Goal: Browse casually: Explore the website without a specific task or goal

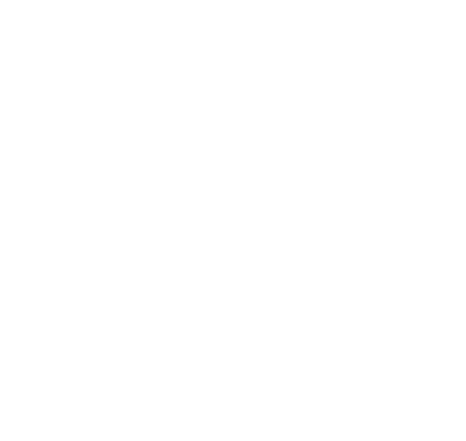
select select "**********"
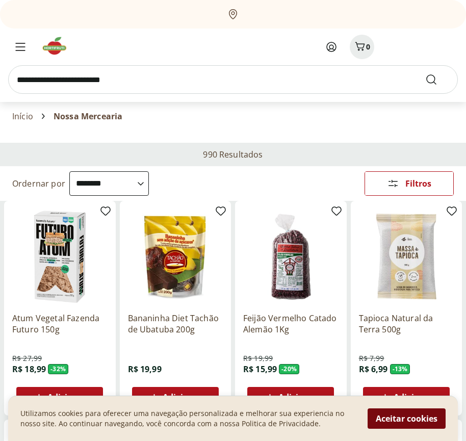
click at [407, 419] on button "Aceitar cookies" at bounding box center [407, 419] width 78 height 20
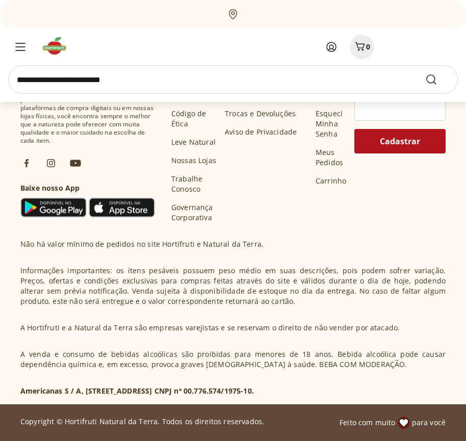
scroll to position [506, 0]
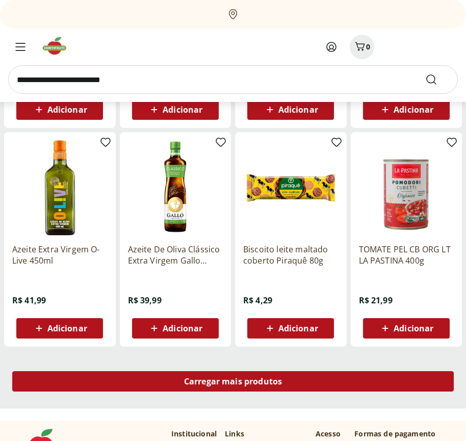
click at [233, 383] on span "Carregar mais produtos" at bounding box center [233, 382] width 98 height 8
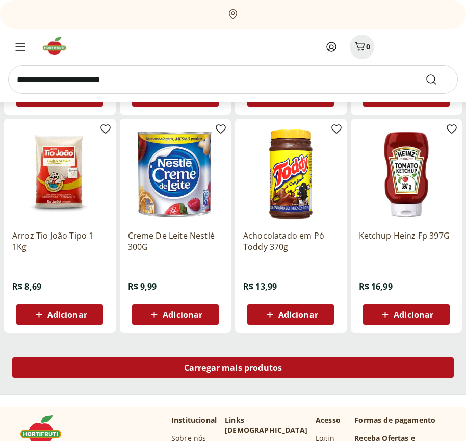
scroll to position [1166, 0]
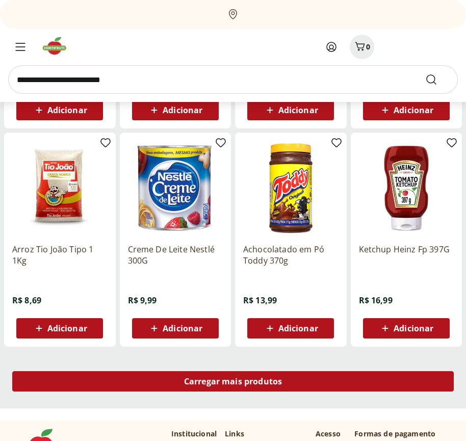
click at [233, 382] on span "Carregar mais produtos" at bounding box center [233, 382] width 98 height 8
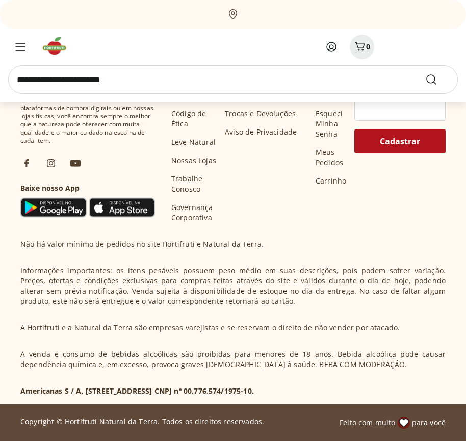
scroll to position [1827, 0]
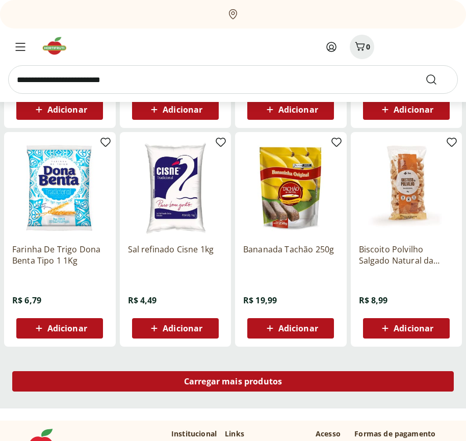
click at [233, 383] on span "Carregar mais produtos" at bounding box center [233, 382] width 98 height 8
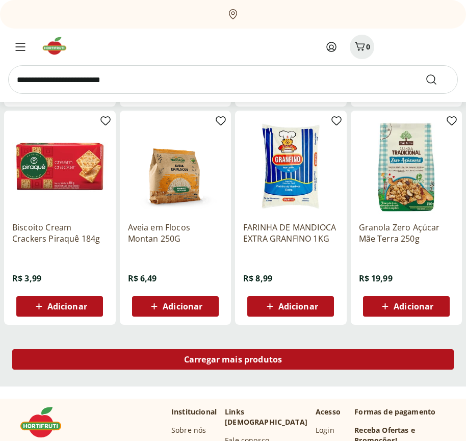
scroll to position [2486, 0]
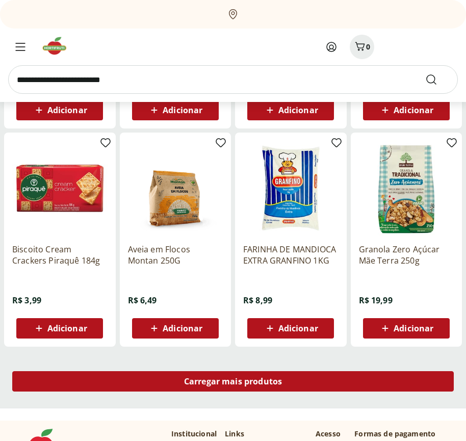
click at [233, 382] on span "Carregar mais produtos" at bounding box center [233, 382] width 98 height 8
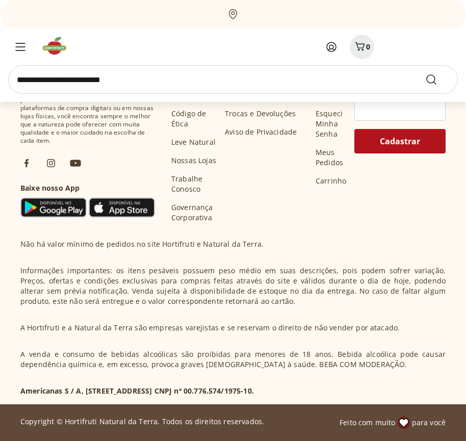
scroll to position [3147, 0]
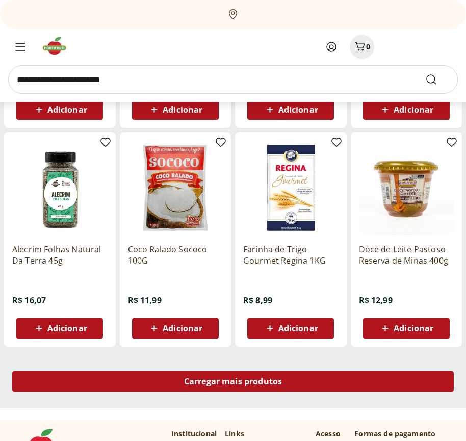
click at [233, 383] on span "Carregar mais produtos" at bounding box center [233, 382] width 98 height 8
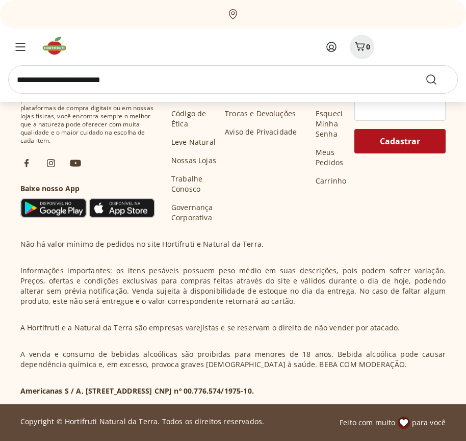
scroll to position [3807, 0]
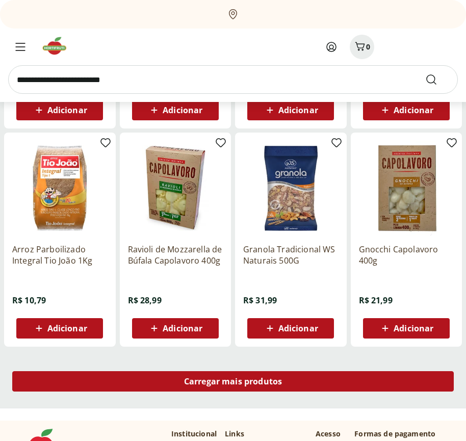
click at [233, 382] on span "Carregar mais produtos" at bounding box center [233, 382] width 98 height 8
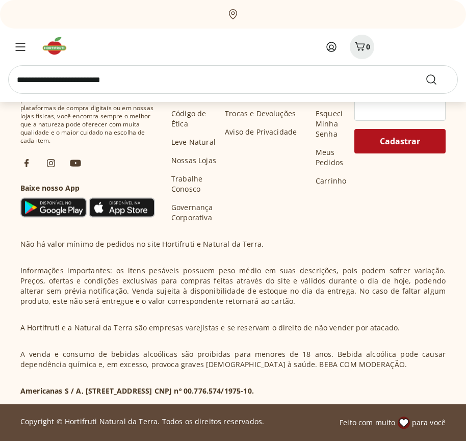
scroll to position [4467, 0]
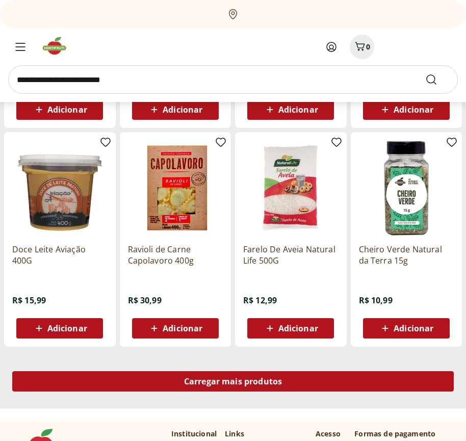
click at [233, 383] on span "Carregar mais produtos" at bounding box center [233, 382] width 98 height 8
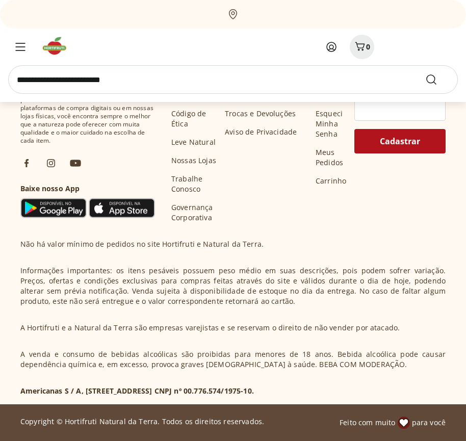
scroll to position [5127, 0]
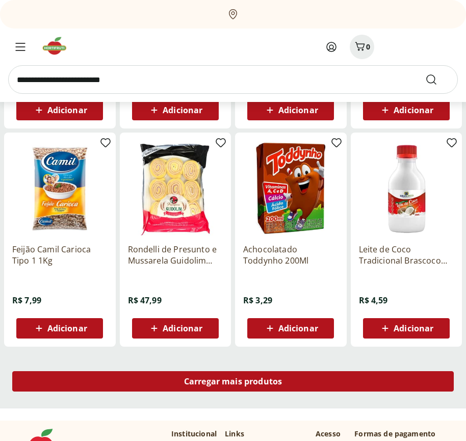
click at [233, 382] on span "Carregar mais produtos" at bounding box center [233, 382] width 98 height 8
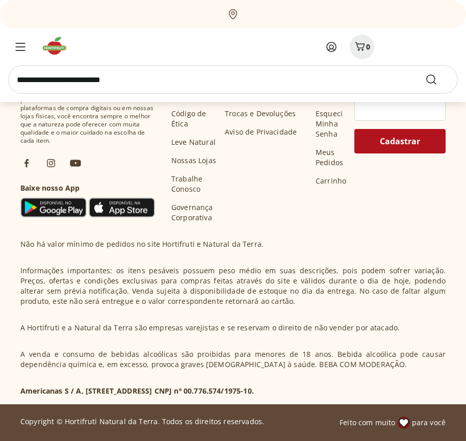
scroll to position [5787, 0]
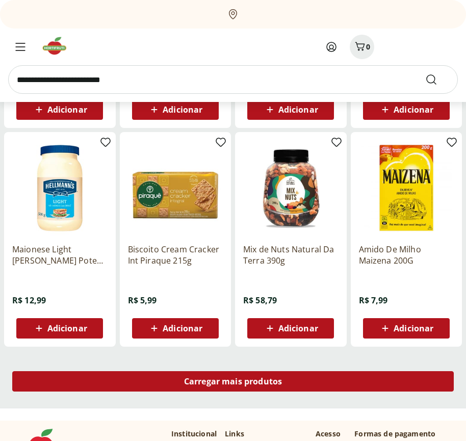
click at [233, 383] on span "Carregar mais produtos" at bounding box center [233, 382] width 98 height 8
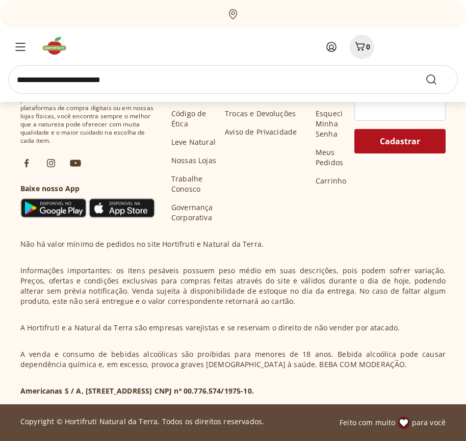
scroll to position [6447, 0]
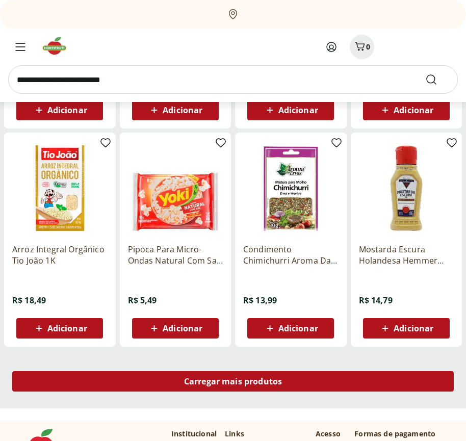
click at [233, 382] on span "Carregar mais produtos" at bounding box center [233, 382] width 98 height 8
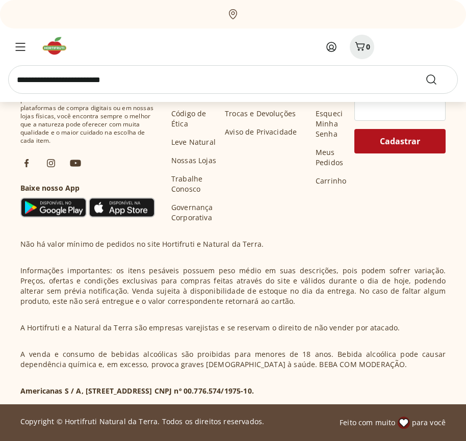
scroll to position [7107, 0]
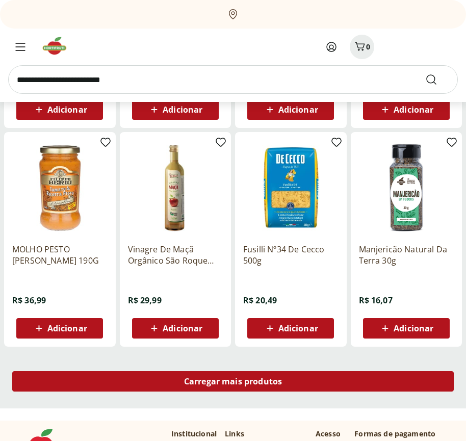
click at [233, 383] on span "Carregar mais produtos" at bounding box center [233, 382] width 98 height 8
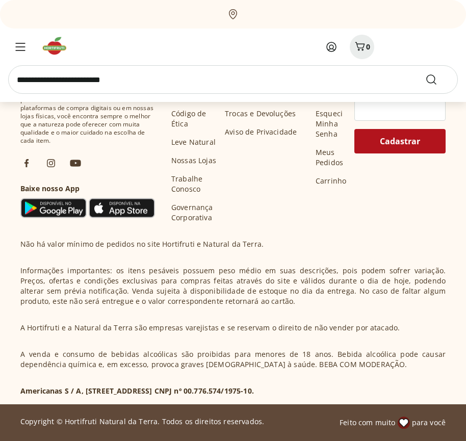
scroll to position [7767, 0]
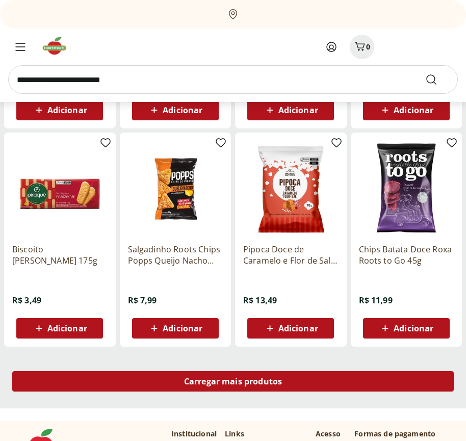
click at [233, 382] on span "Carregar mais produtos" at bounding box center [233, 382] width 98 height 8
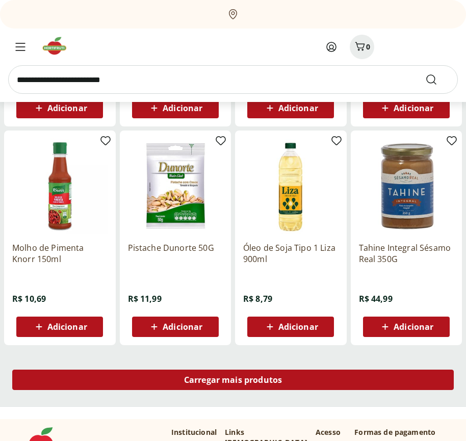
scroll to position [8428, 0]
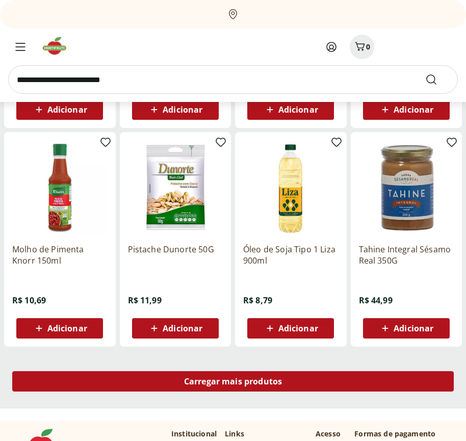
click at [233, 383] on span "Carregar mais produtos" at bounding box center [233, 382] width 98 height 8
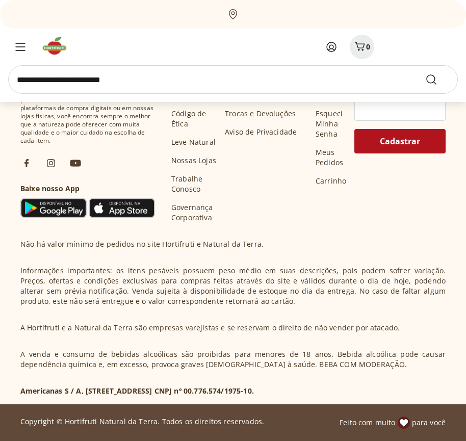
scroll to position [9088, 0]
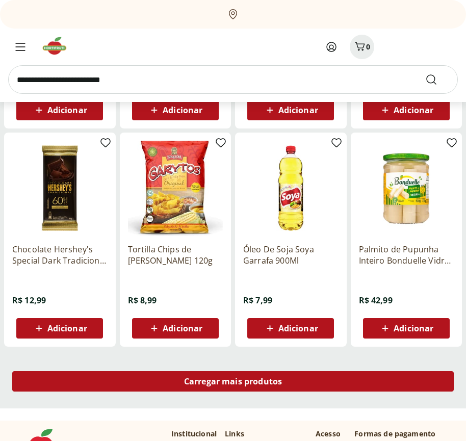
click at [233, 382] on span "Carregar mais produtos" at bounding box center [233, 382] width 98 height 8
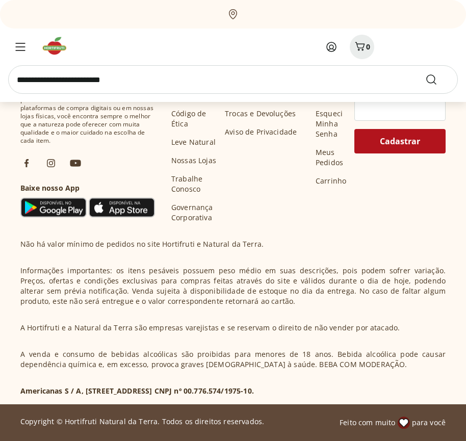
scroll to position [9748, 0]
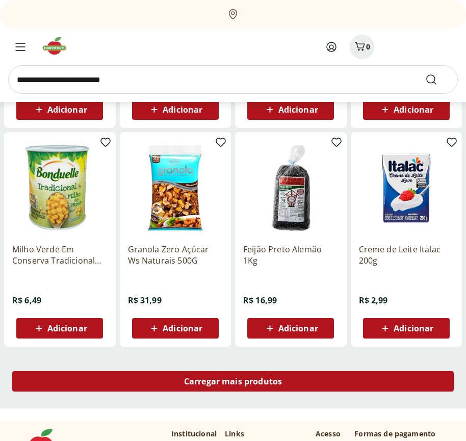
click at [233, 383] on span "Carregar mais produtos" at bounding box center [233, 382] width 98 height 8
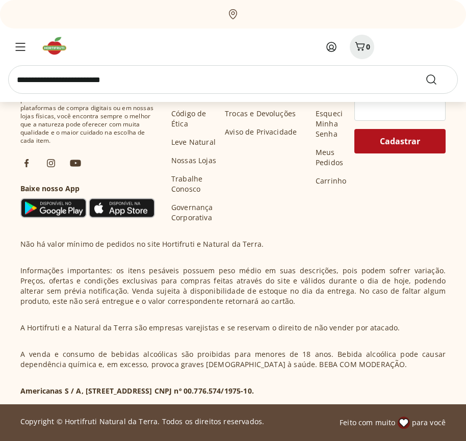
scroll to position [10408, 0]
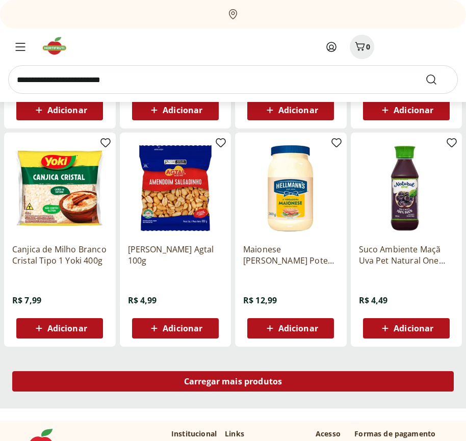
click at [233, 382] on span "Carregar mais produtos" at bounding box center [233, 382] width 98 height 8
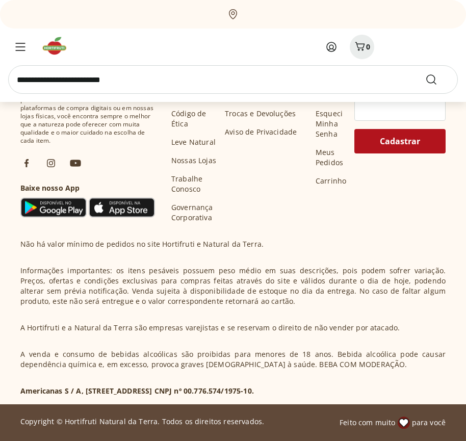
scroll to position [11068, 0]
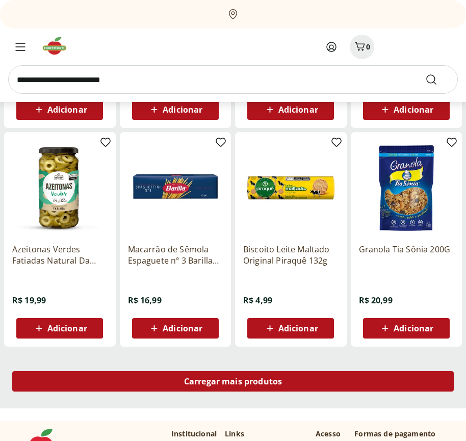
click at [233, 383] on span "Carregar mais produtos" at bounding box center [233, 382] width 98 height 8
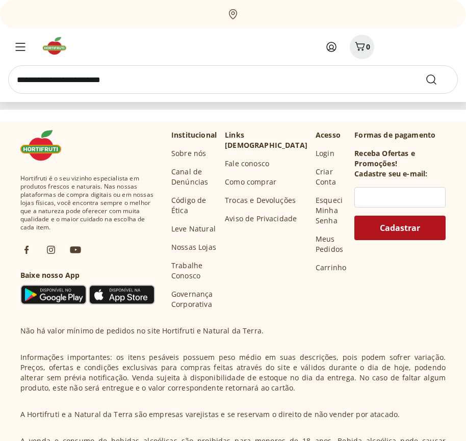
scroll to position [11728, 0]
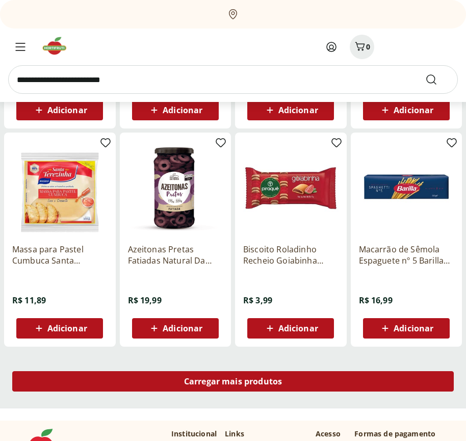
click at [233, 382] on span "Carregar mais produtos" at bounding box center [233, 382] width 98 height 8
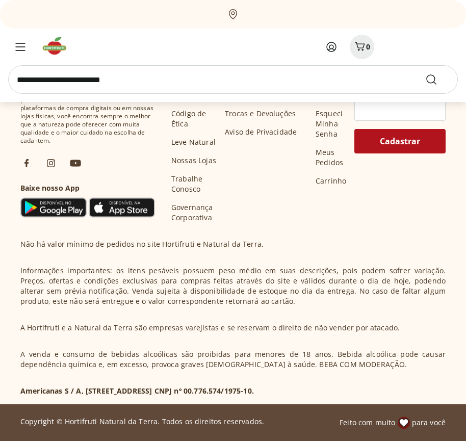
scroll to position [12388, 0]
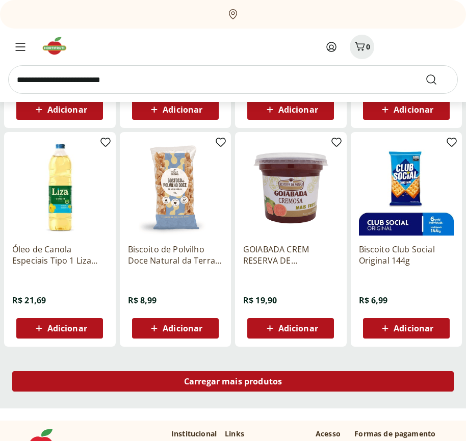
click at [233, 383] on span "Carregar mais produtos" at bounding box center [233, 382] width 98 height 8
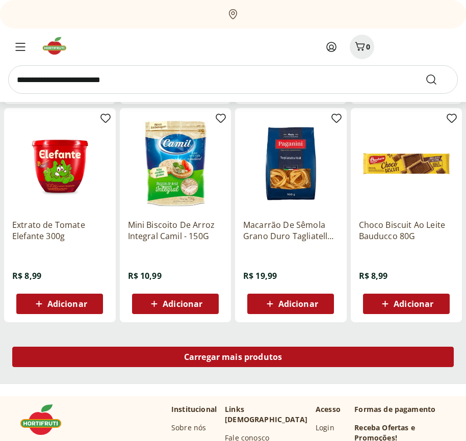
scroll to position [13048, 0]
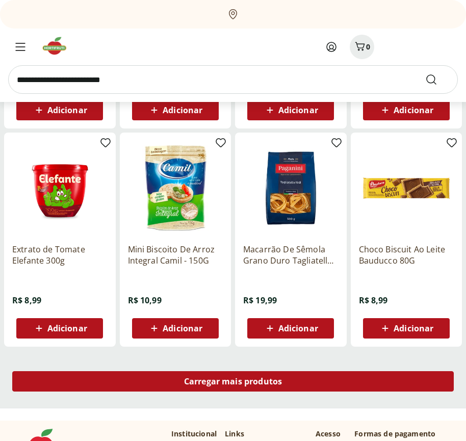
click at [233, 382] on span "Carregar mais produtos" at bounding box center [233, 382] width 98 height 8
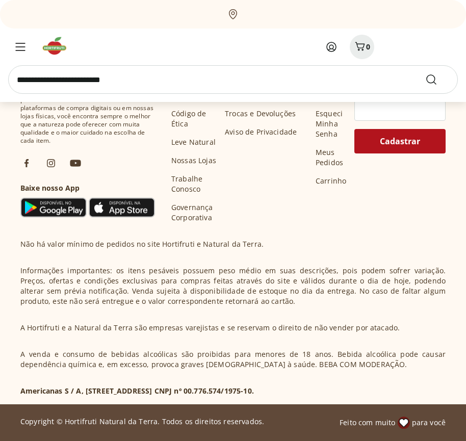
scroll to position [13709, 0]
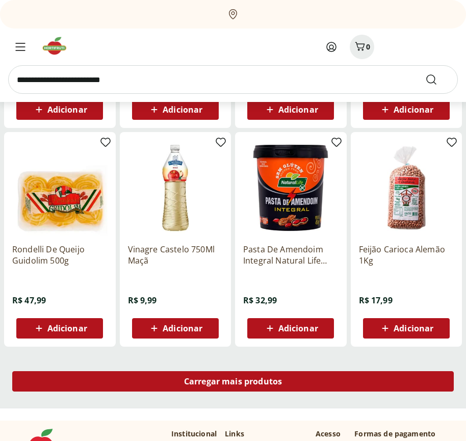
click at [233, 383] on span "Carregar mais produtos" at bounding box center [233, 382] width 98 height 8
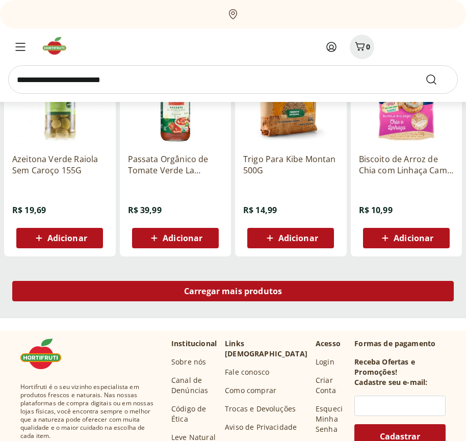
scroll to position [14369, 0]
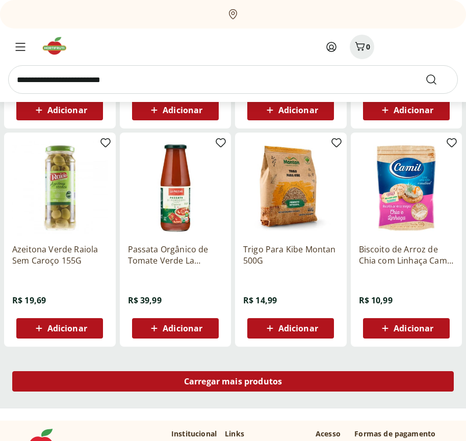
click at [233, 382] on span "Carregar mais produtos" at bounding box center [233, 382] width 98 height 8
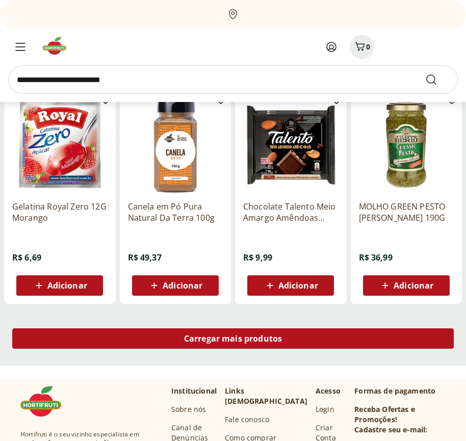
scroll to position [15029, 0]
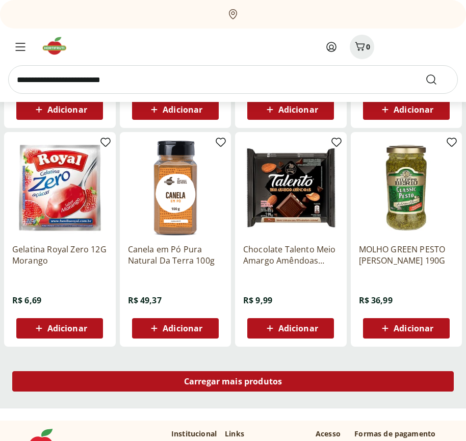
click at [233, 383] on span "Carregar mais produtos" at bounding box center [233, 382] width 98 height 8
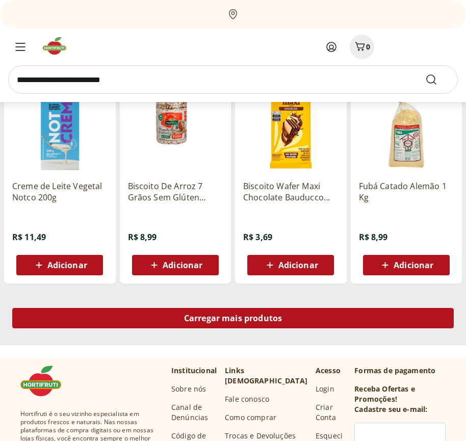
scroll to position [15689, 0]
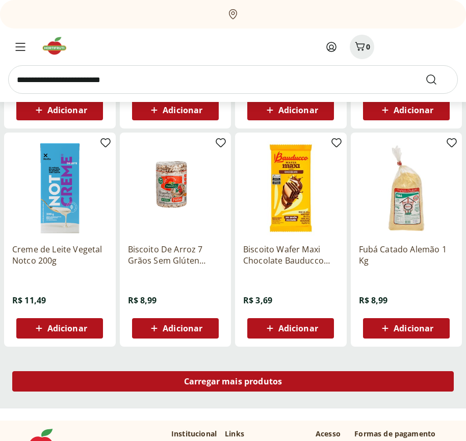
click at [233, 382] on span "Carregar mais produtos" at bounding box center [233, 382] width 98 height 8
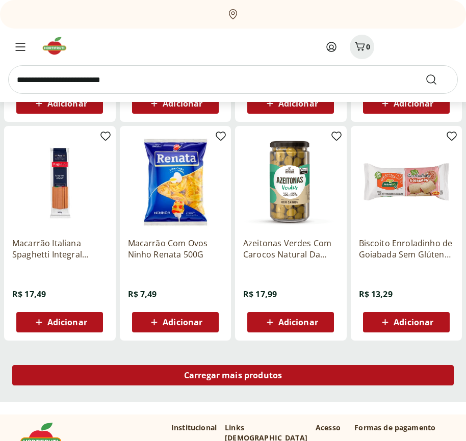
scroll to position [16349, 0]
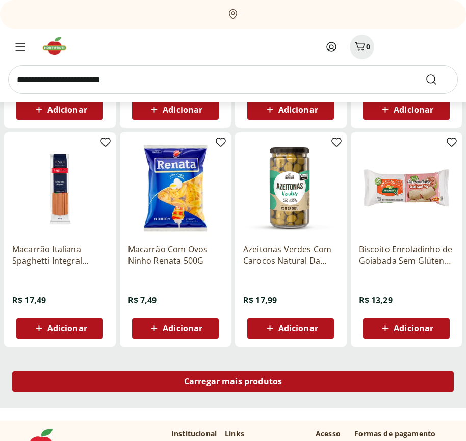
click at [233, 383] on span "Carregar mais produtos" at bounding box center [233, 382] width 98 height 8
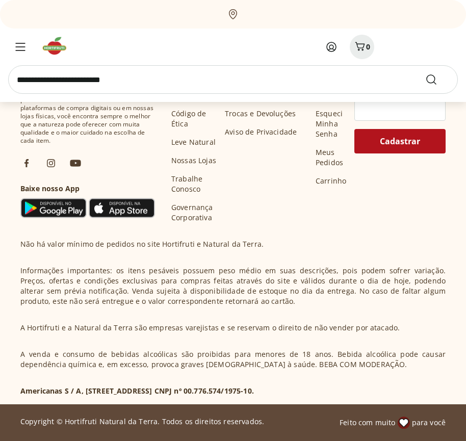
scroll to position [17009, 0]
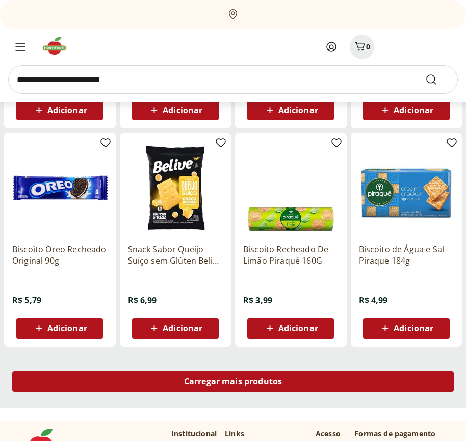
click at [233, 382] on span "Carregar mais produtos" at bounding box center [233, 382] width 98 height 8
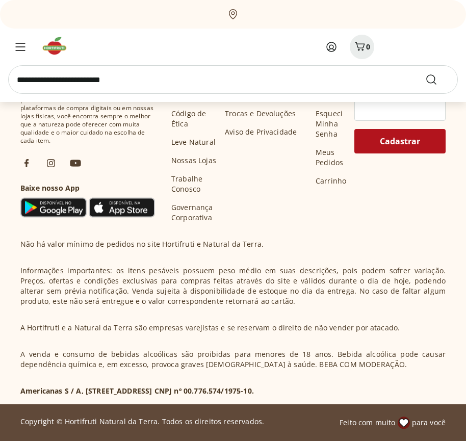
scroll to position [17669, 0]
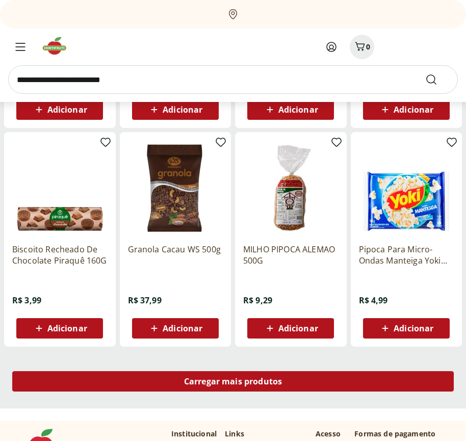
click at [233, 383] on span "Carregar mais produtos" at bounding box center [233, 382] width 98 height 8
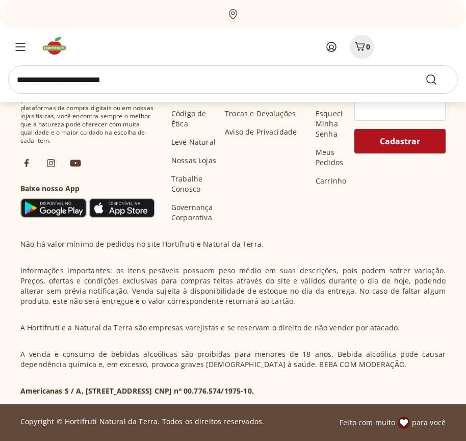
scroll to position [18329, 0]
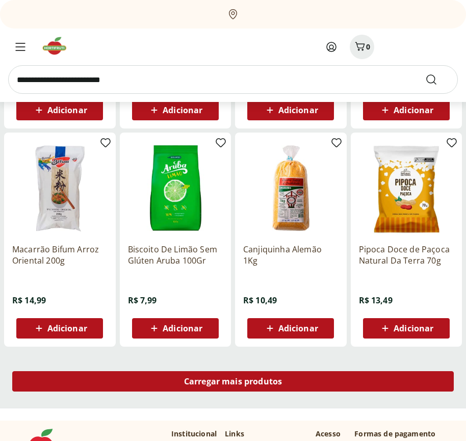
click at [233, 382] on span "Carregar mais produtos" at bounding box center [233, 382] width 98 height 8
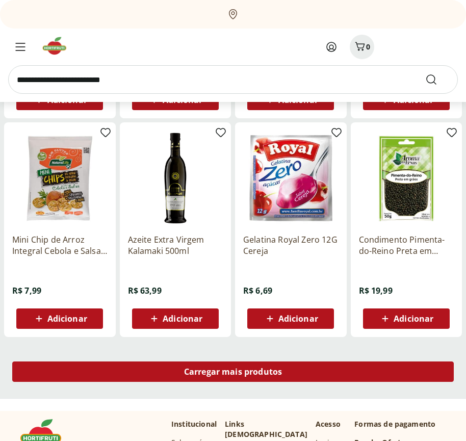
scroll to position [18990, 0]
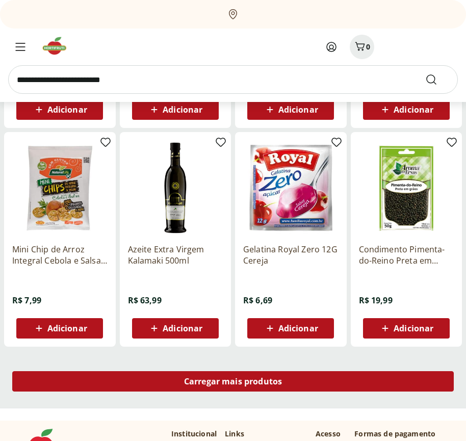
click at [233, 383] on span "Carregar mais produtos" at bounding box center [233, 382] width 98 height 8
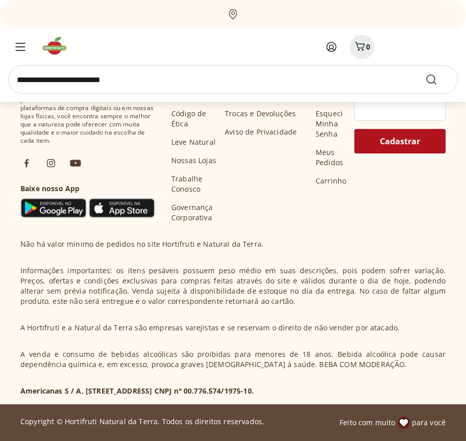
scroll to position [19650, 0]
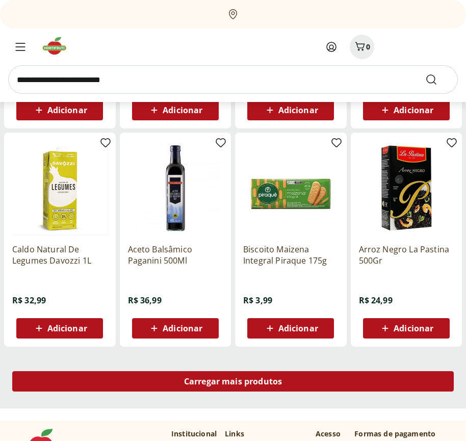
click at [233, 382] on span "Carregar mais produtos" at bounding box center [233, 382] width 98 height 8
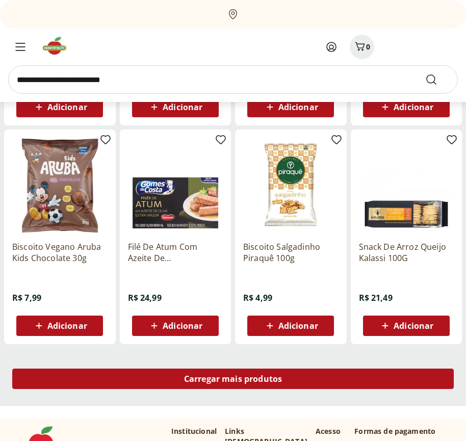
scroll to position [20310, 0]
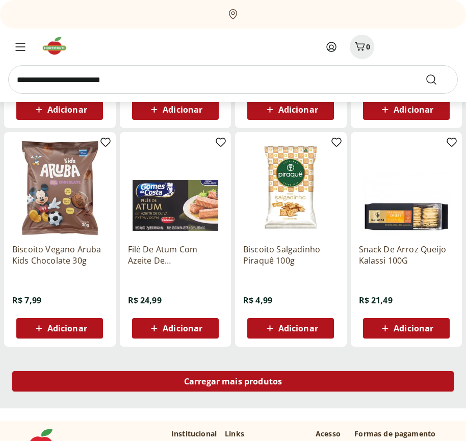
click at [233, 383] on span "Carregar mais produtos" at bounding box center [233, 382] width 98 height 8
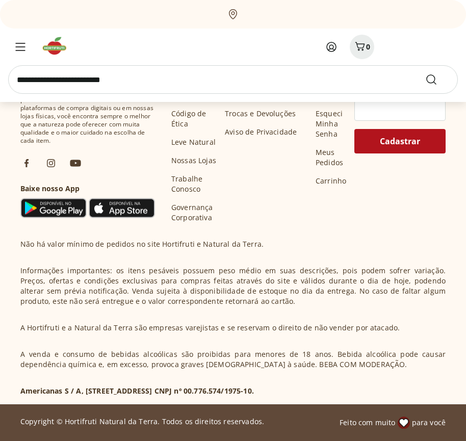
scroll to position [20970, 0]
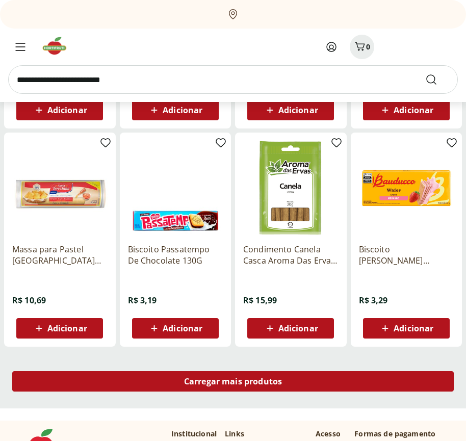
click at [233, 382] on span "Carregar mais produtos" at bounding box center [233, 382] width 98 height 8
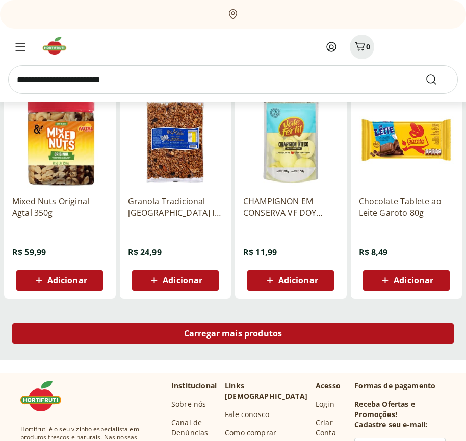
scroll to position [21630, 0]
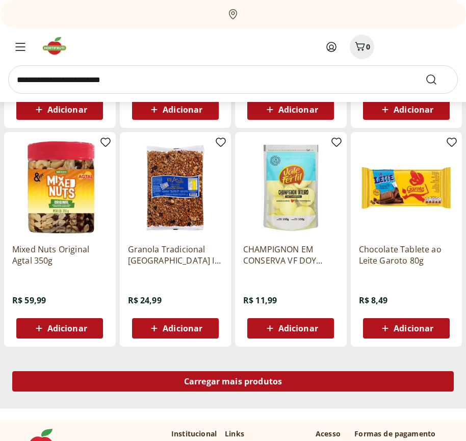
click at [233, 383] on span "Carregar mais produtos" at bounding box center [233, 382] width 98 height 8
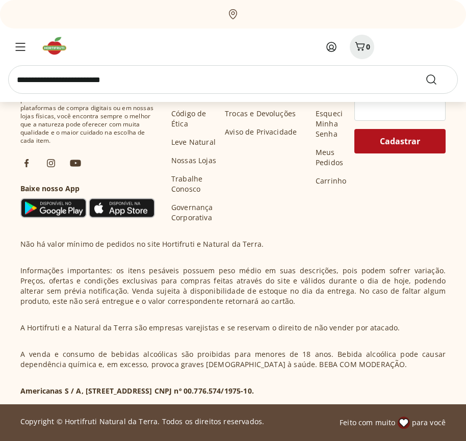
scroll to position [22290, 0]
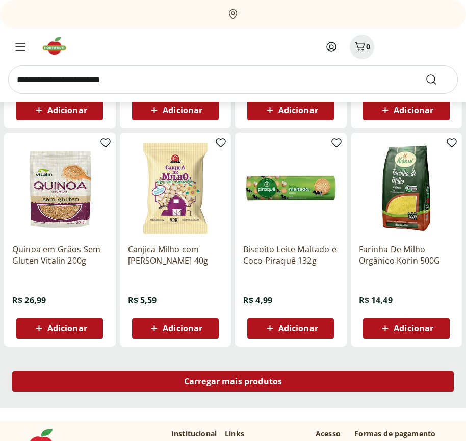
click at [233, 382] on span "Carregar mais produtos" at bounding box center [233, 382] width 98 height 8
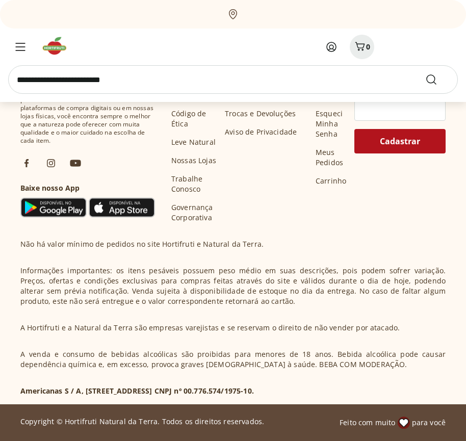
scroll to position [22950, 0]
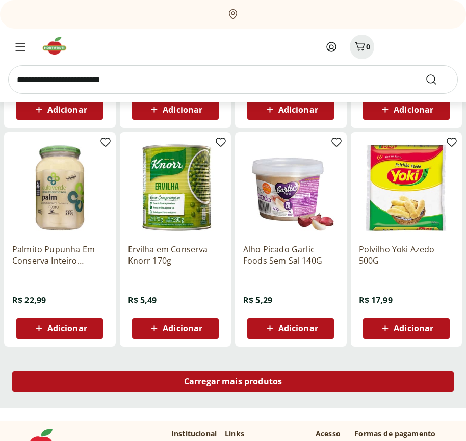
click at [233, 383] on span "Carregar mais produtos" at bounding box center [233, 382] width 98 height 8
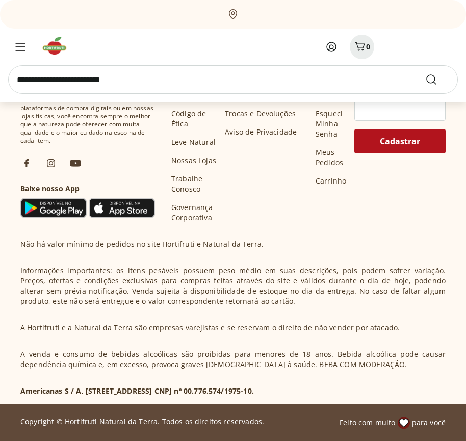
scroll to position [23610, 0]
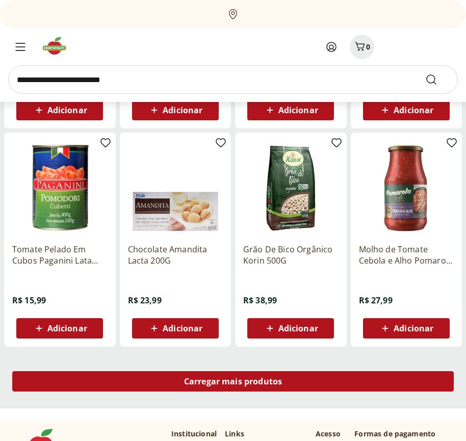
click at [233, 382] on span "Carregar mais produtos" at bounding box center [233, 382] width 98 height 8
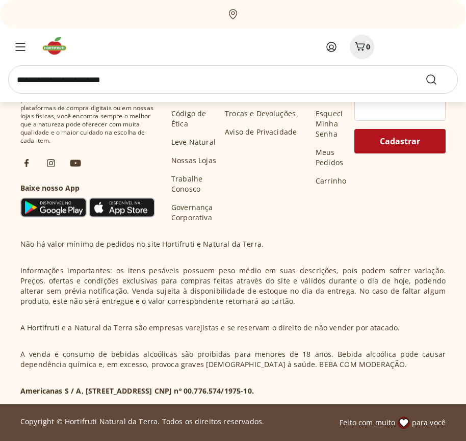
scroll to position [24271, 0]
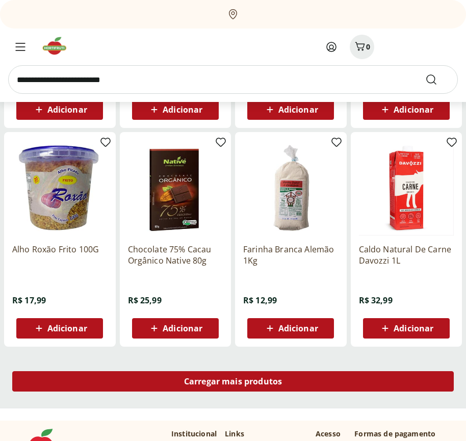
click at [233, 383] on span "Carregar mais produtos" at bounding box center [233, 382] width 98 height 8
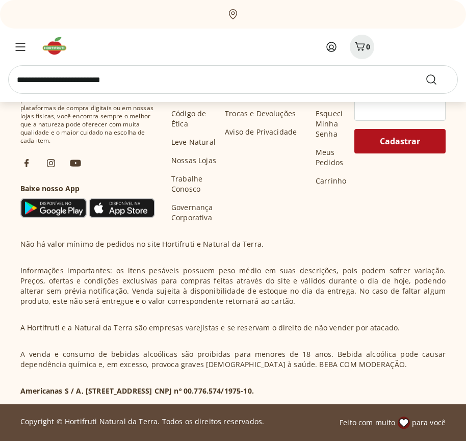
scroll to position [24931, 0]
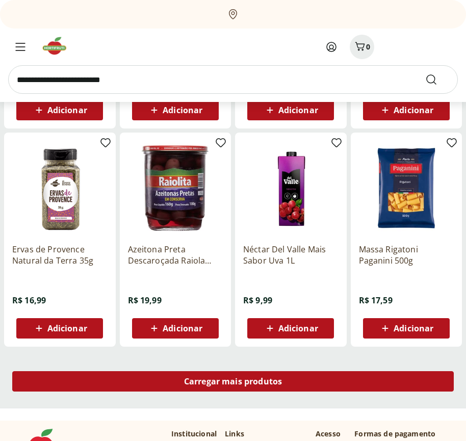
click at [233, 382] on span "Carregar mais produtos" at bounding box center [233, 382] width 98 height 8
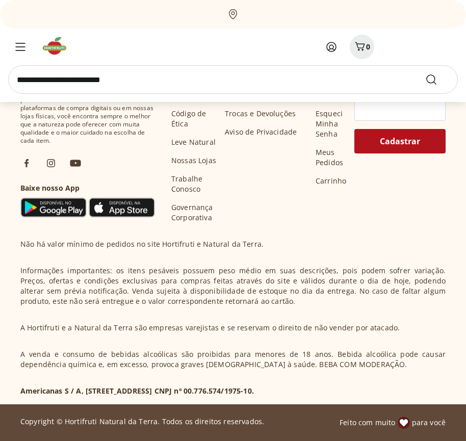
scroll to position [25591, 0]
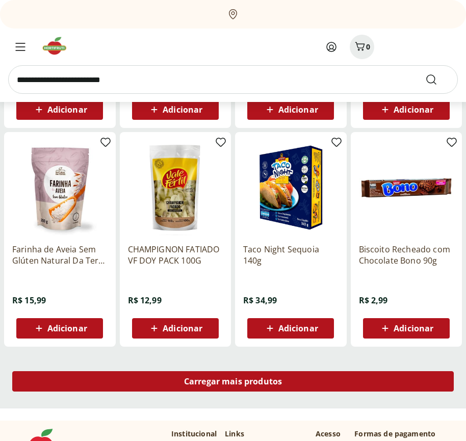
click at [233, 383] on span "Carregar mais produtos" at bounding box center [233, 382] width 98 height 8
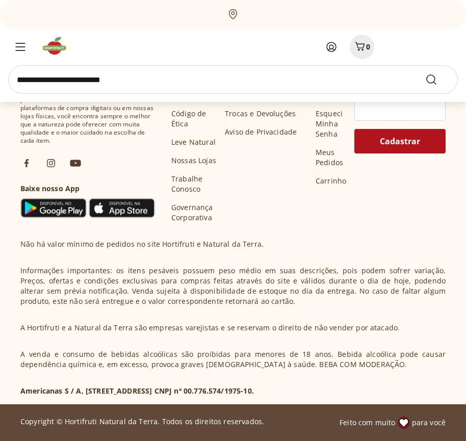
scroll to position [26251, 0]
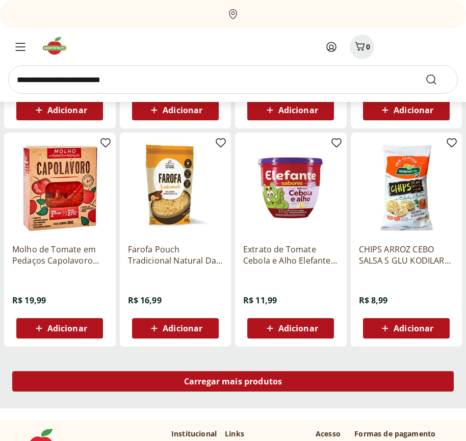
click at [233, 382] on span "Carregar mais produtos" at bounding box center [233, 382] width 98 height 8
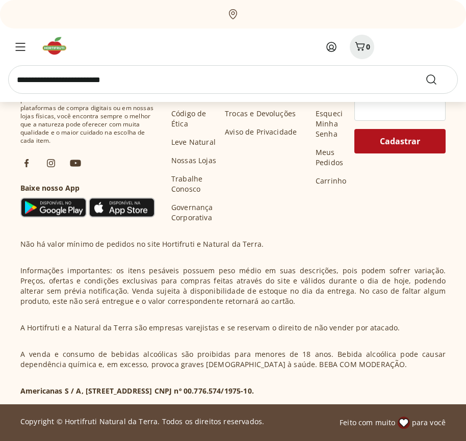
scroll to position [26911, 0]
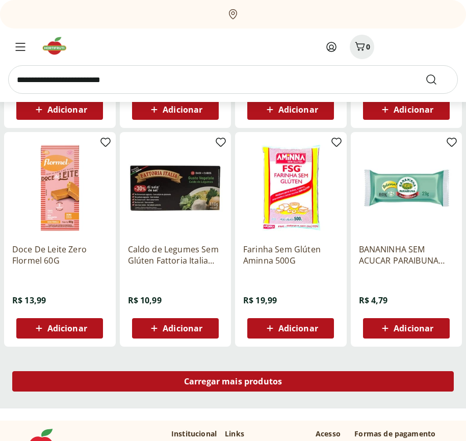
click at [233, 383] on span "Carregar mais produtos" at bounding box center [233, 382] width 98 height 8
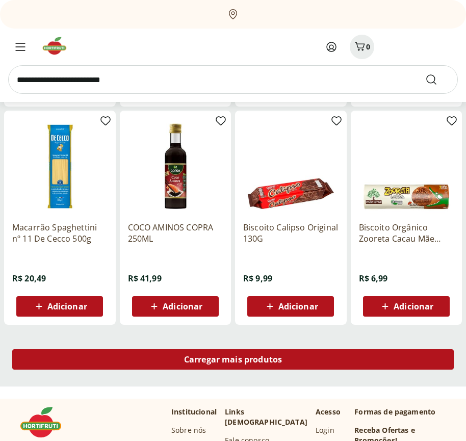
scroll to position [27571, 0]
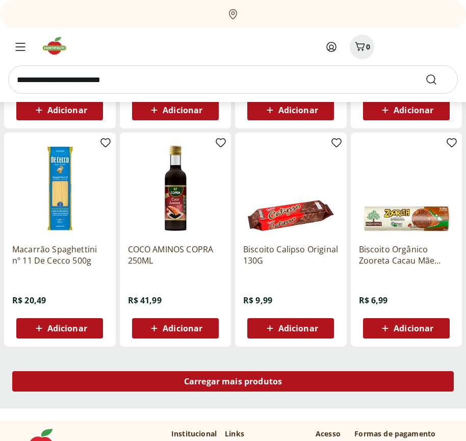
click at [233, 382] on span "Carregar mais produtos" at bounding box center [233, 382] width 98 height 8
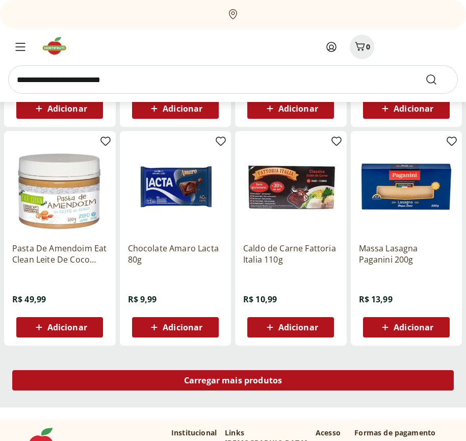
scroll to position [28231, 0]
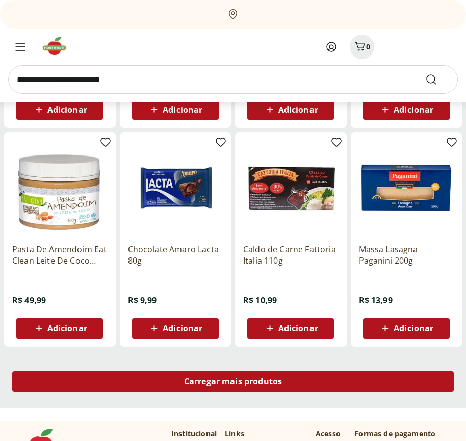
click at [233, 383] on span "Carregar mais produtos" at bounding box center [233, 382] width 98 height 8
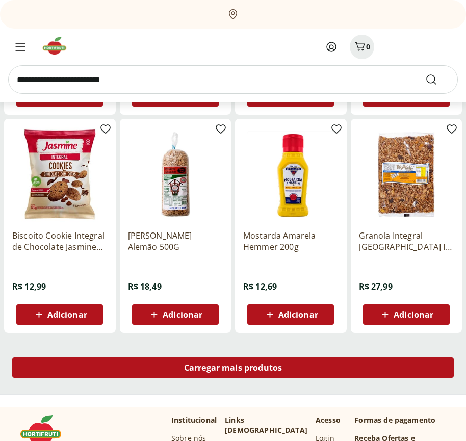
scroll to position [28891, 0]
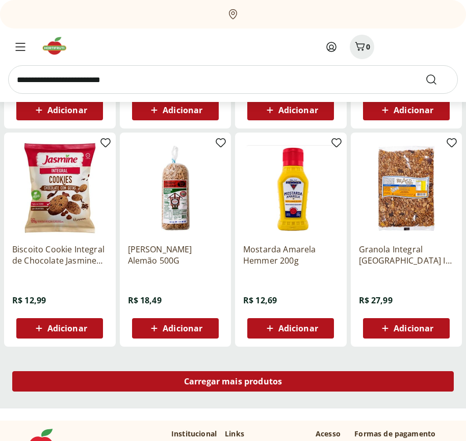
click at [233, 382] on span "Carregar mais produtos" at bounding box center [233, 382] width 98 height 8
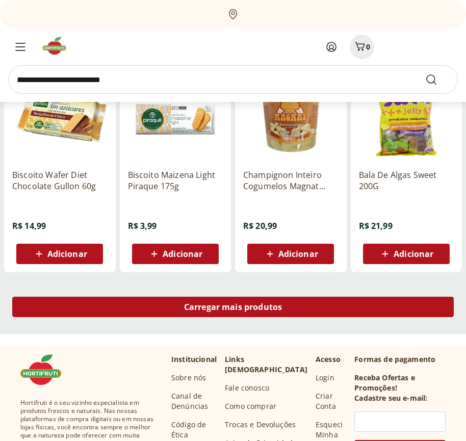
scroll to position [29552, 0]
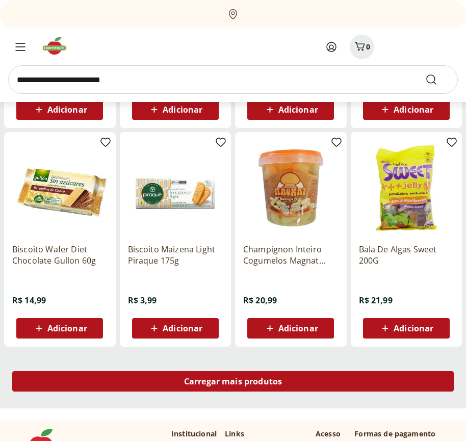
click at [233, 383] on span "Carregar mais produtos" at bounding box center [233, 382] width 98 height 8
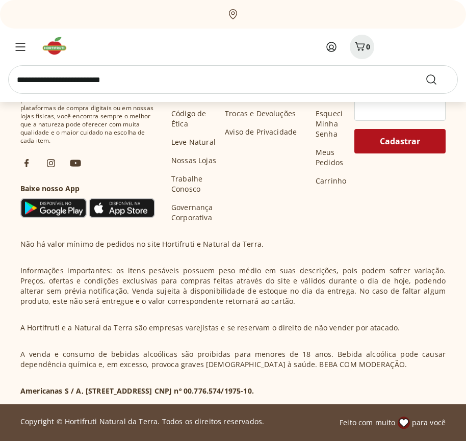
scroll to position [30212, 0]
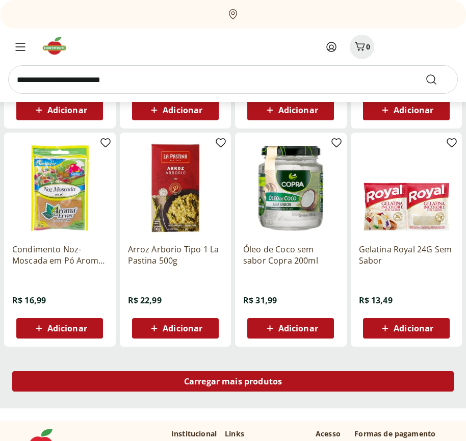
click at [233, 382] on span "Carregar mais produtos" at bounding box center [233, 382] width 98 height 8
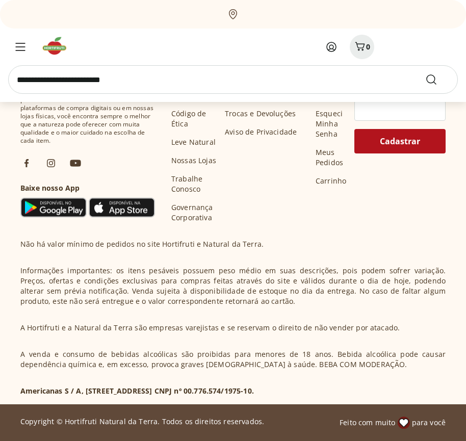
scroll to position [30872, 0]
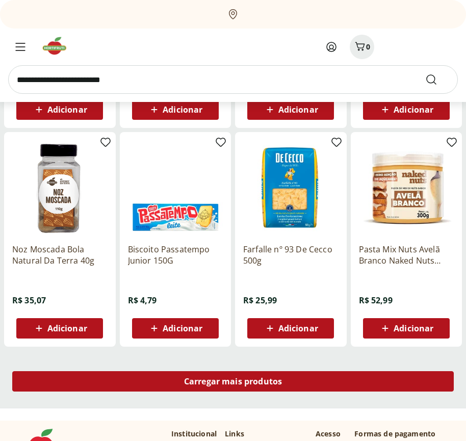
click at [233, 383] on span "Carregar mais produtos" at bounding box center [233, 382] width 98 height 8
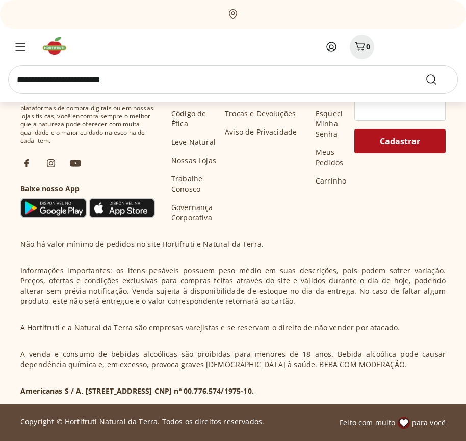
scroll to position [31532, 0]
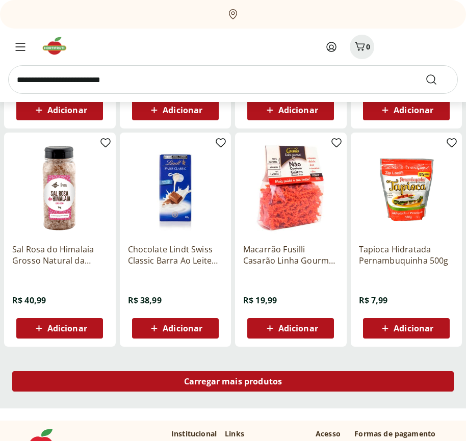
click at [233, 382] on span "Carregar mais produtos" at bounding box center [233, 382] width 98 height 8
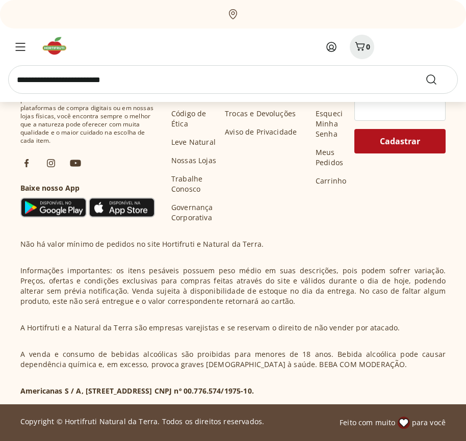
scroll to position [32192, 0]
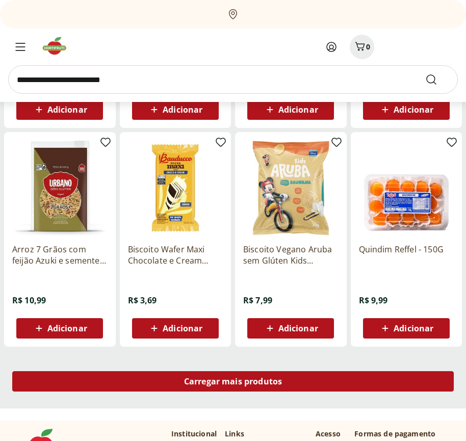
click at [233, 383] on span "Carregar mais produtos" at bounding box center [233, 382] width 98 height 8
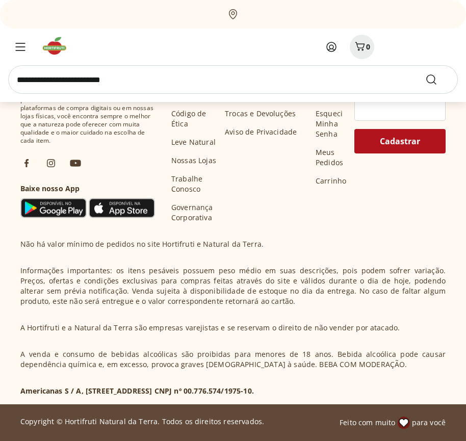
scroll to position [32852, 0]
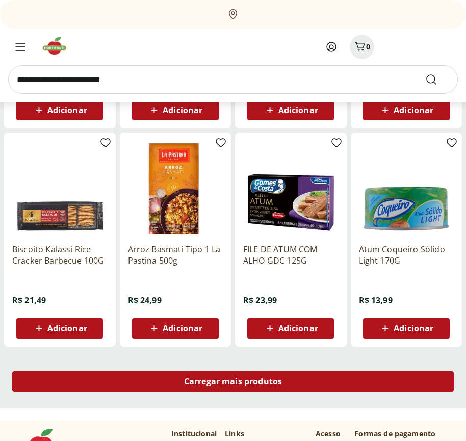
click at [233, 382] on span "Carregar mais produtos" at bounding box center [233, 382] width 98 height 8
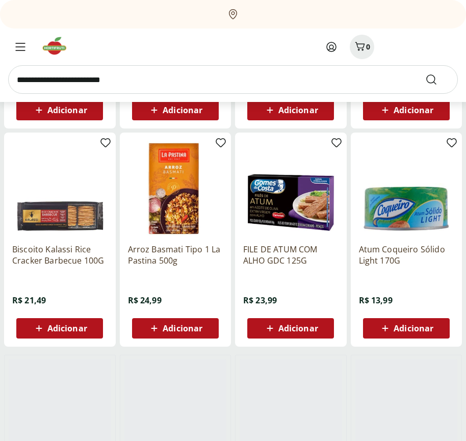
scroll to position [32466, 0]
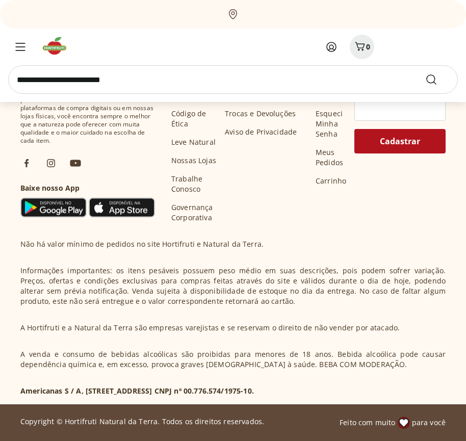
scroll to position [33369, 0]
